Goal: Find specific page/section: Find specific page/section

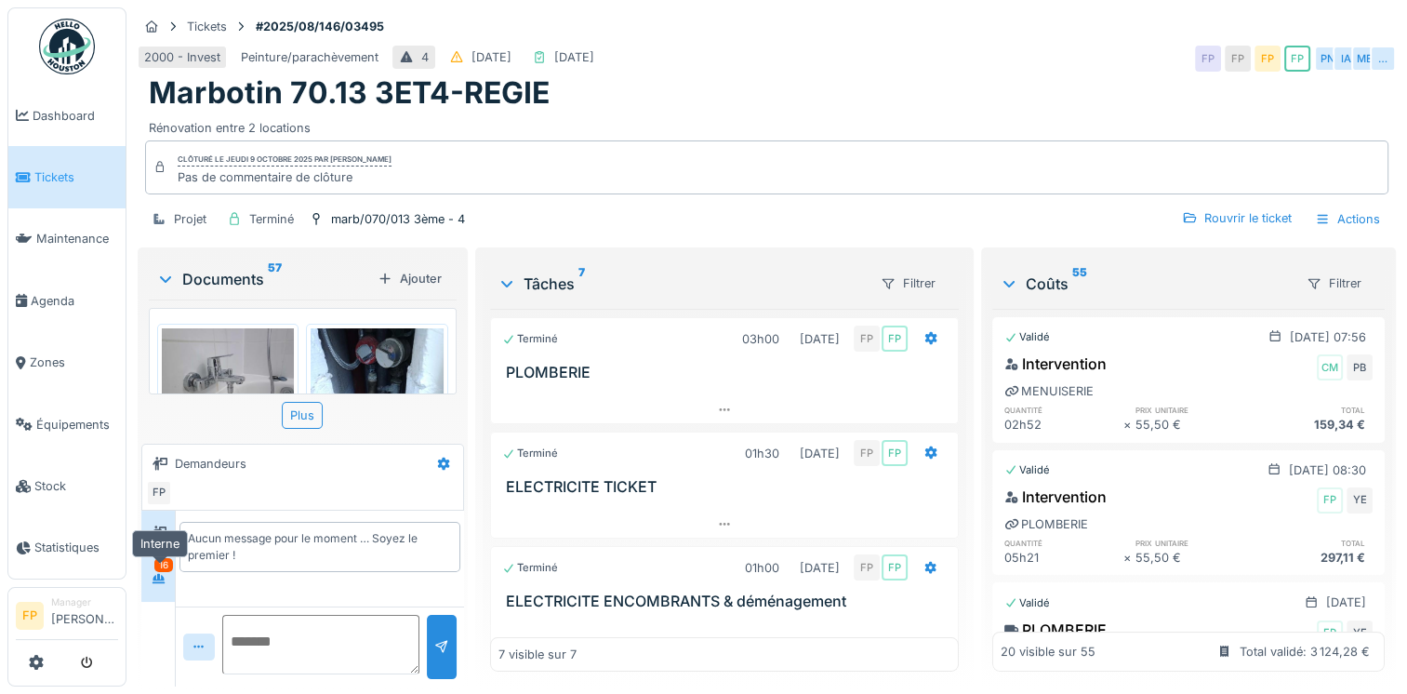
click at [162, 577] on icon at bounding box center [158, 578] width 13 height 10
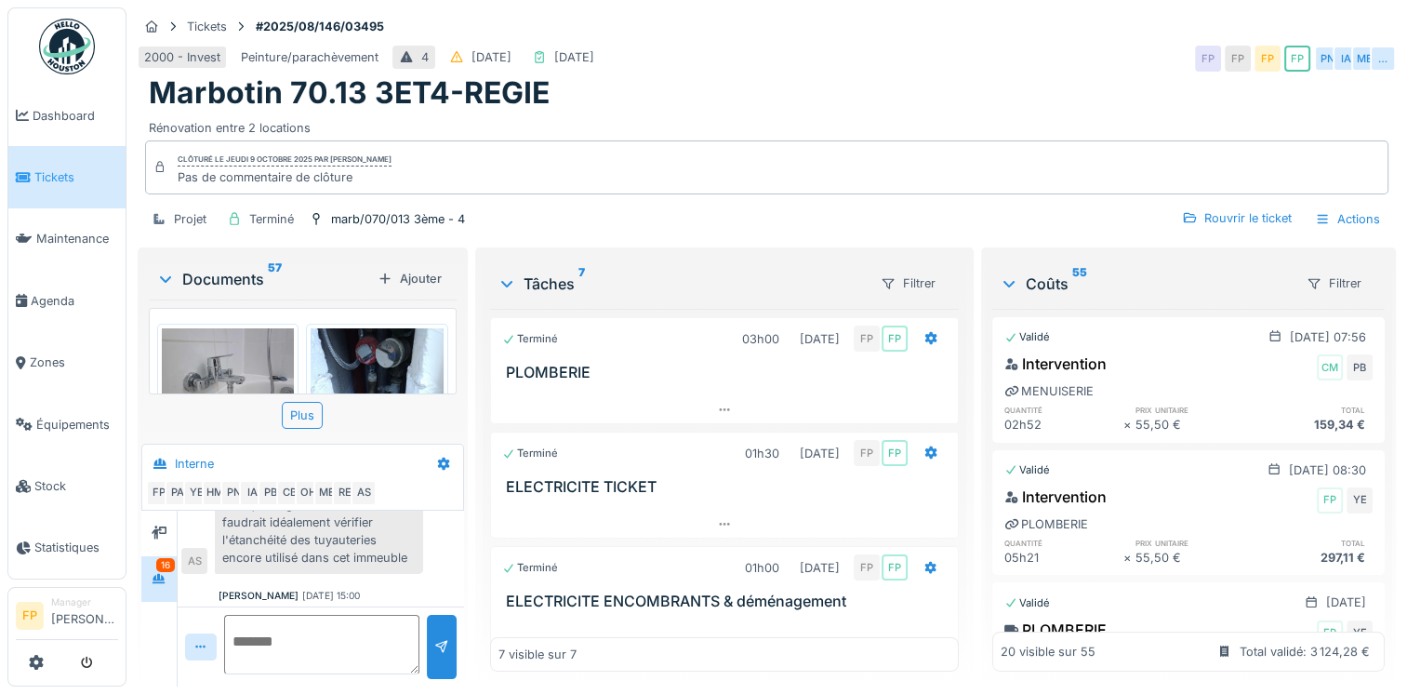
scroll to position [866, 0]
click at [167, 280] on icon at bounding box center [165, 279] width 11 height 7
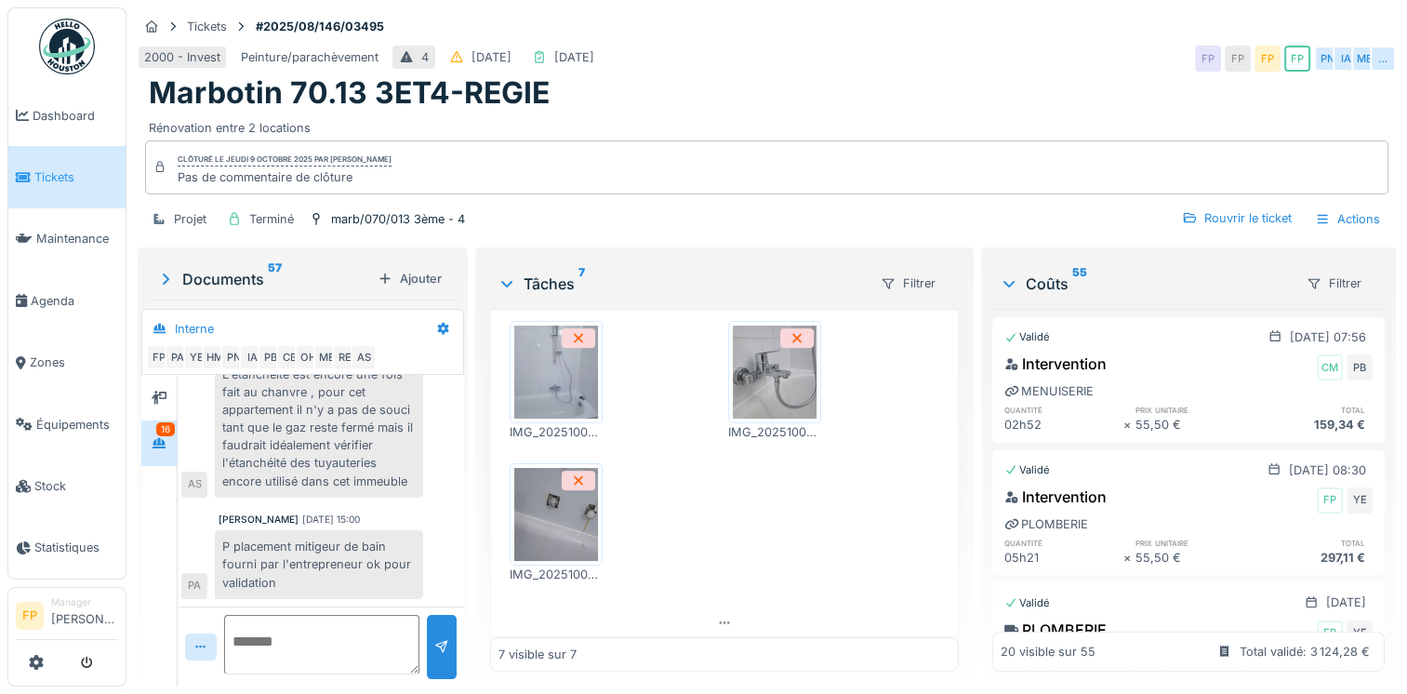
scroll to position [0, 0]
click at [160, 273] on icon at bounding box center [165, 278] width 19 height 15
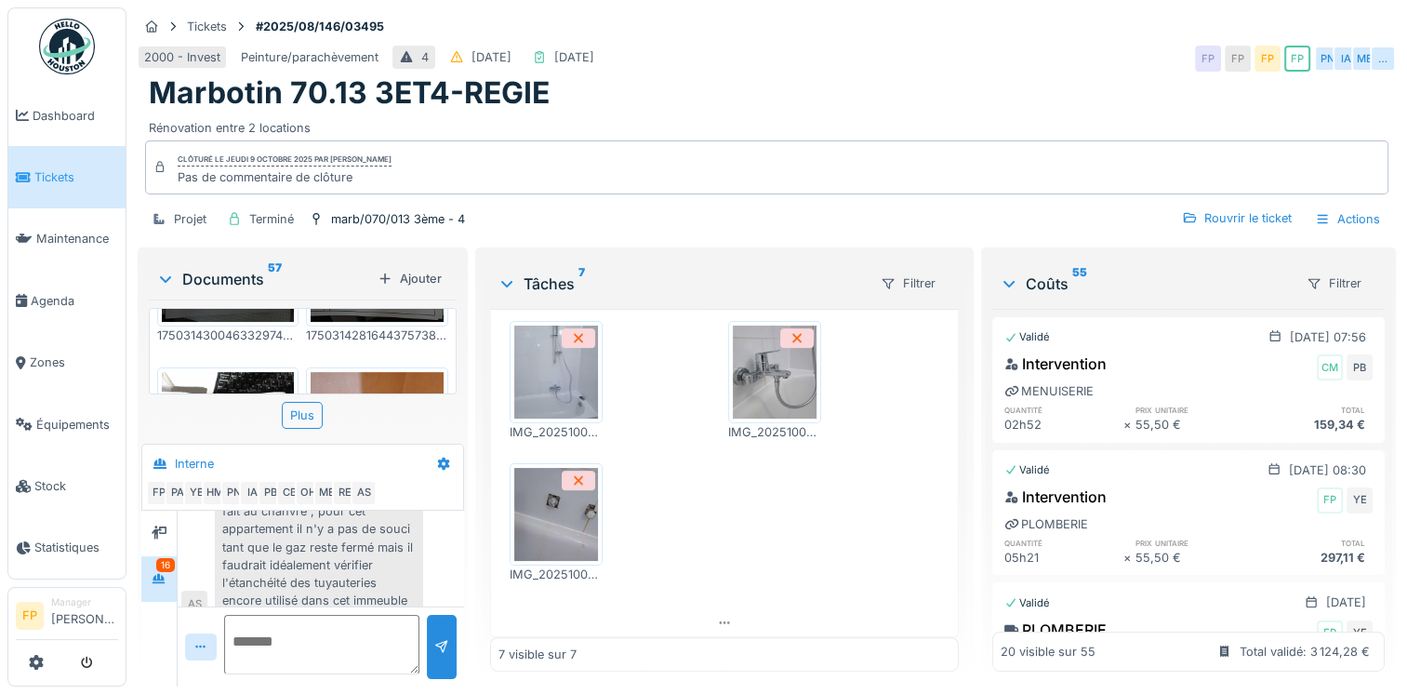
scroll to position [666, 0]
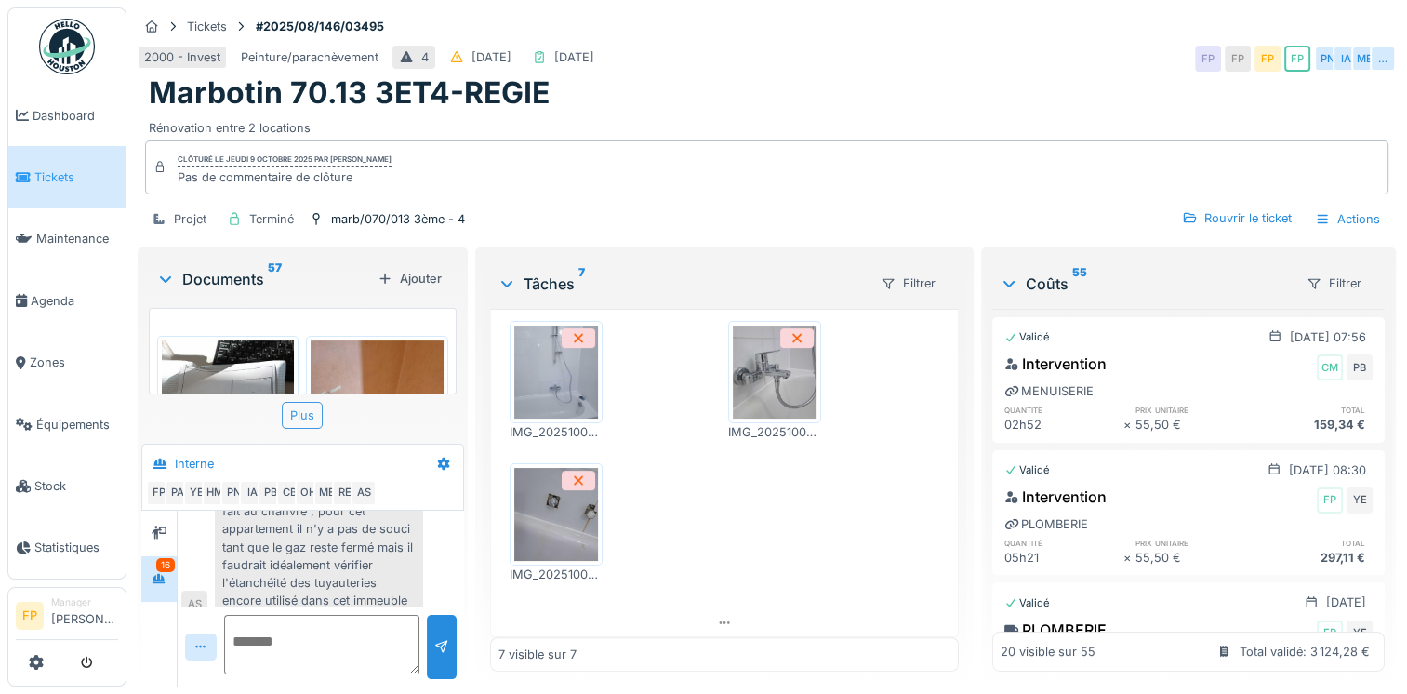
click at [307, 413] on div "Plus" at bounding box center [302, 415] width 41 height 27
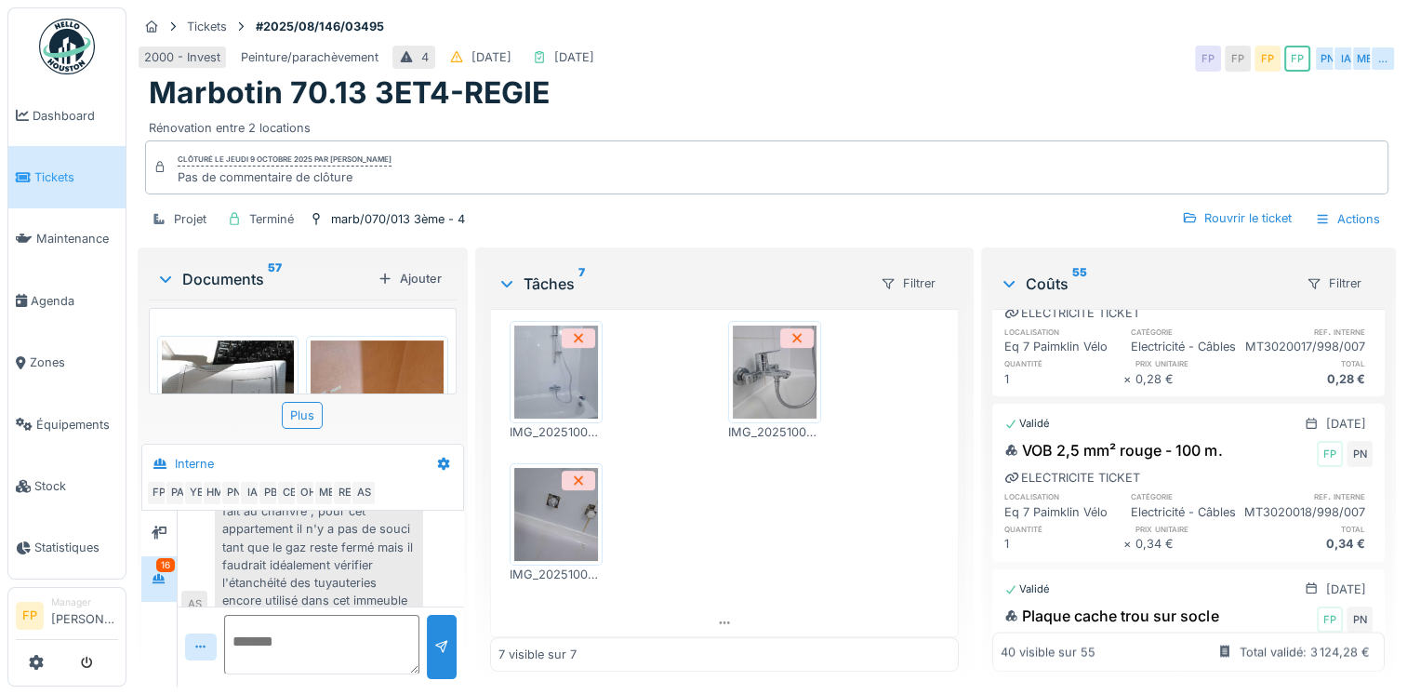
scroll to position [3748, 0]
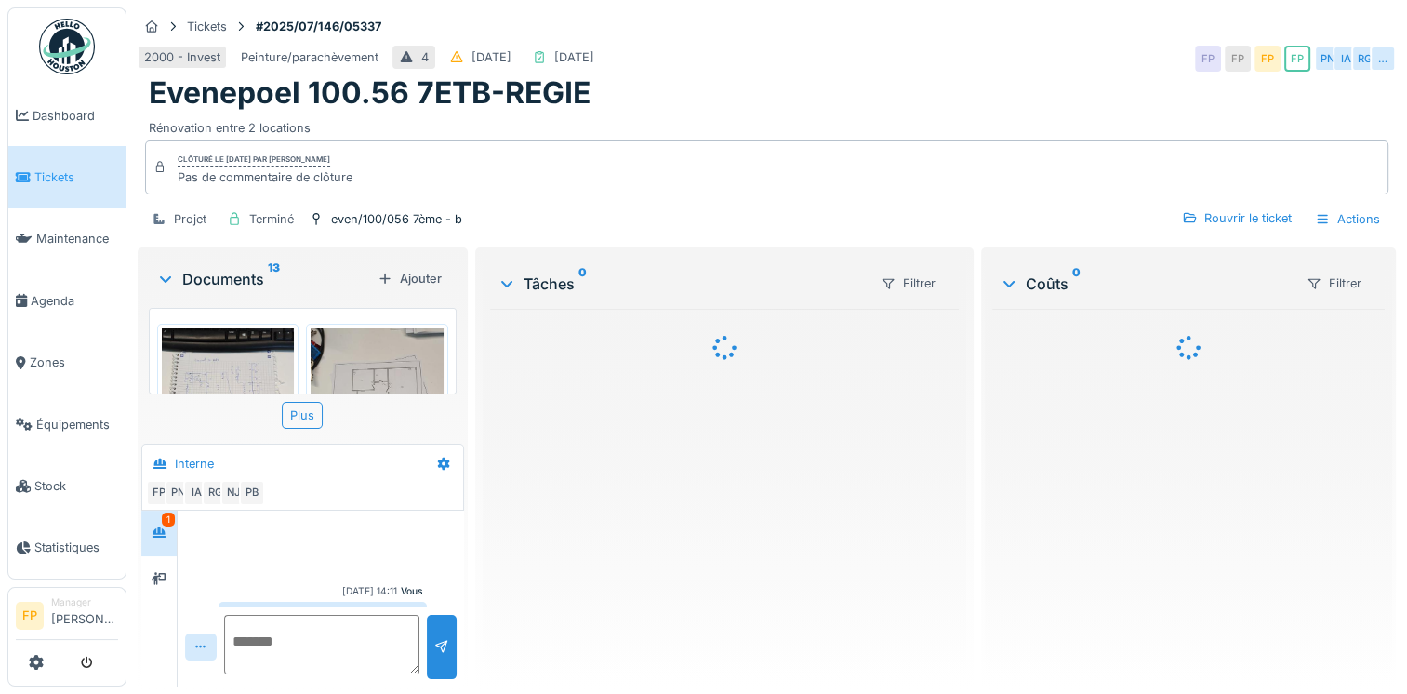
scroll to position [279, 0]
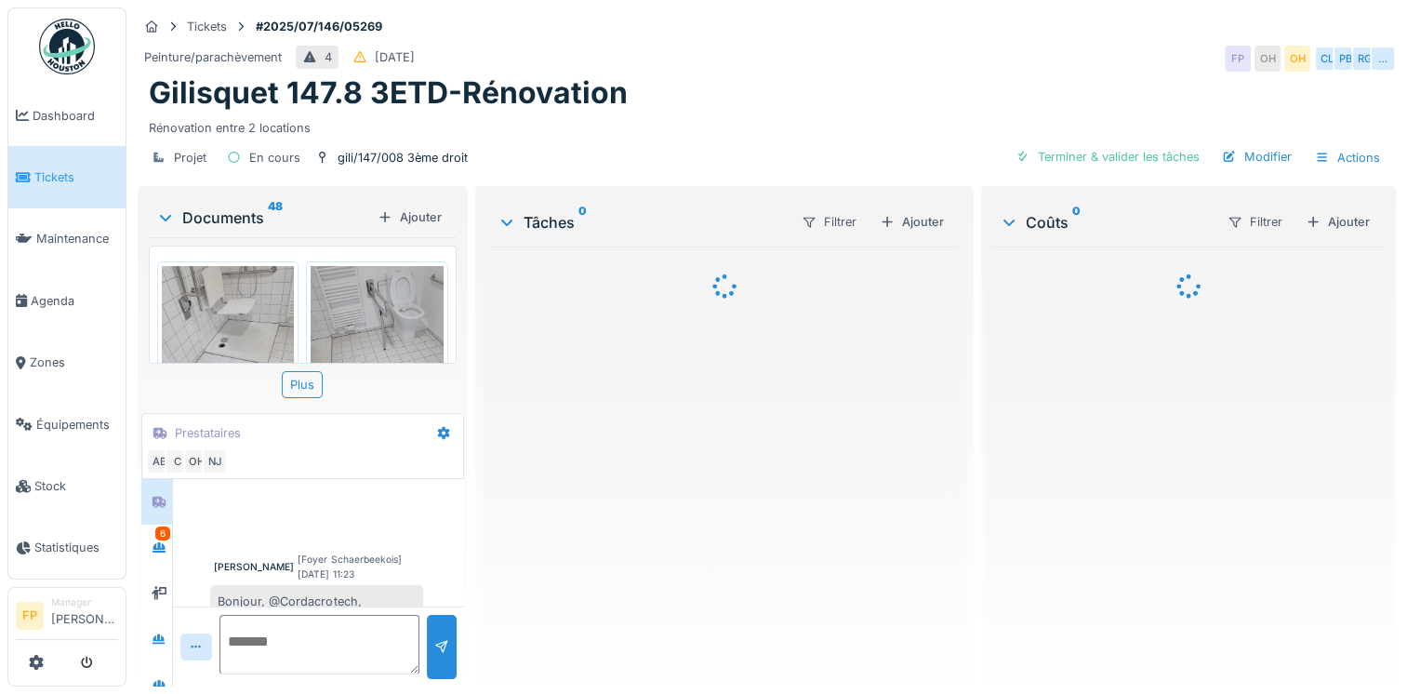
scroll to position [1400, 0]
